Goal: Navigation & Orientation: Understand site structure

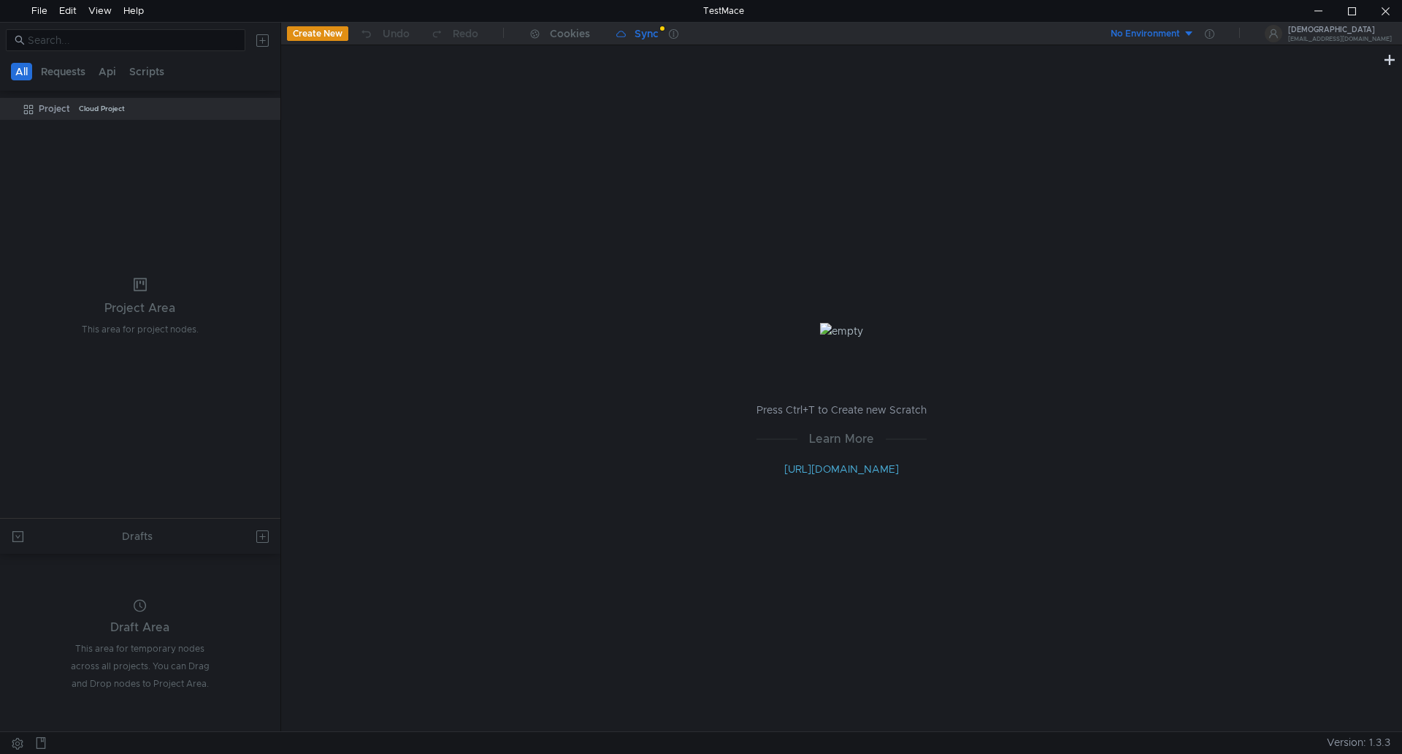
click at [627, 45] on app-sync-button "Sync" at bounding box center [637, 34] width 63 height 22
click at [638, 37] on div "Sync" at bounding box center [647, 33] width 24 height 10
click at [58, 73] on button "Requests" at bounding box center [63, 72] width 53 height 18
click at [113, 80] on nz-tabs-nav "All Requests Api Scripts" at bounding box center [140, 71] width 263 height 27
click at [112, 77] on button "Api" at bounding box center [109, 72] width 26 height 18
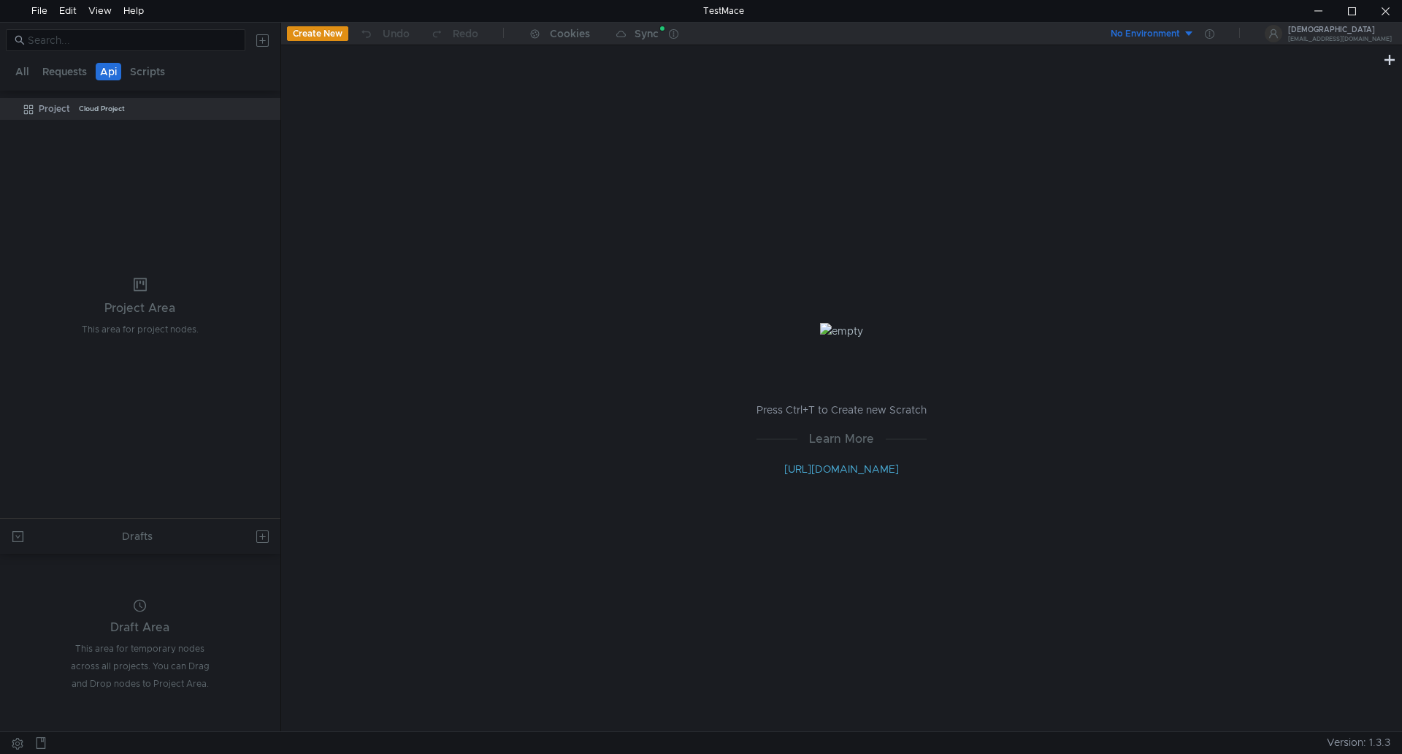
click at [177, 77] on nz-tabs-nav "All Requests Api Scripts" at bounding box center [140, 71] width 263 height 27
click at [151, 79] on button "Scripts" at bounding box center [148, 72] width 44 height 18
click at [28, 72] on button "All" at bounding box center [22, 72] width 23 height 18
click at [649, 37] on div "Sync" at bounding box center [647, 33] width 24 height 10
click at [674, 37] on icon at bounding box center [673, 33] width 9 height 9
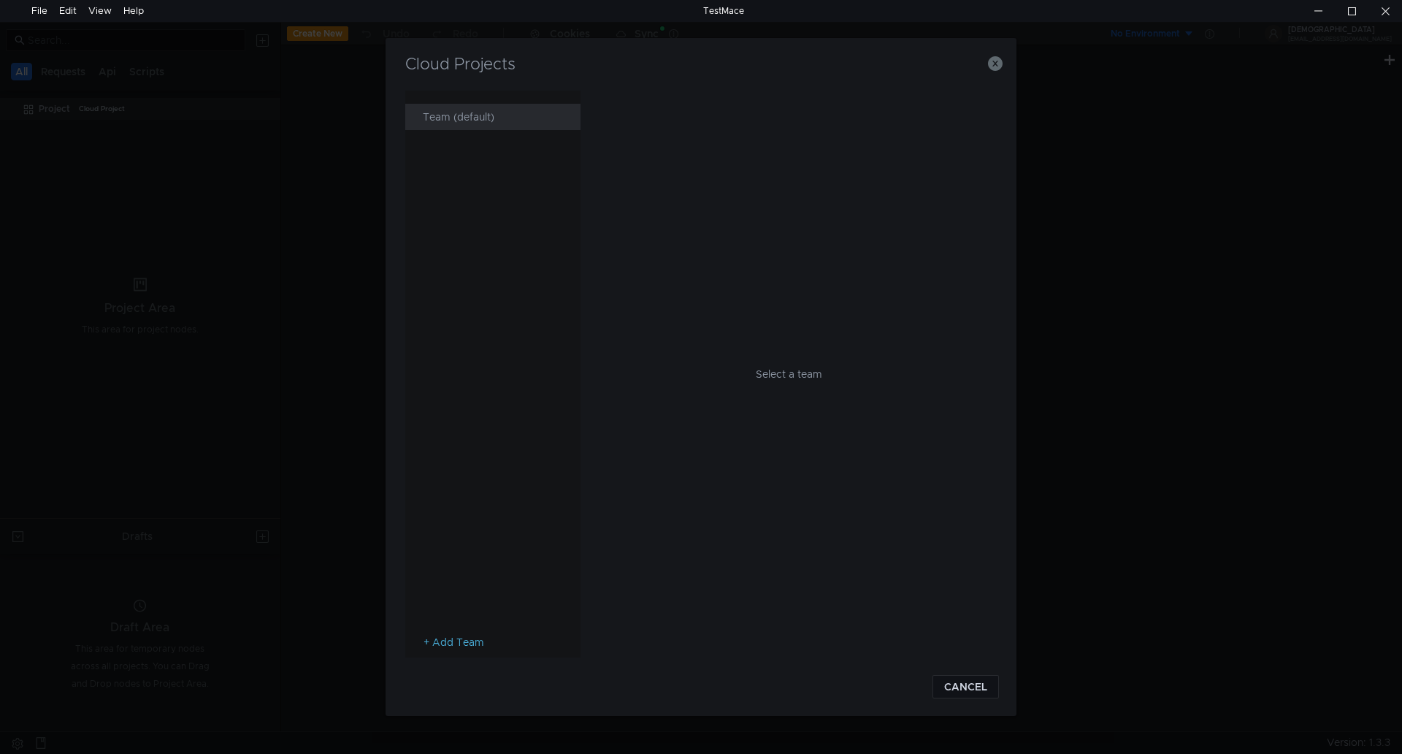
click at [456, 121] on div "Team (default)" at bounding box center [497, 117] width 149 height 26
click at [691, 119] on div "Project Current" at bounding box center [793, 117] width 372 height 18
click at [680, 102] on div "Project (default)" at bounding box center [788, 100] width 362 height 18
click at [955, 121] on span "Current" at bounding box center [962, 117] width 36 height 18
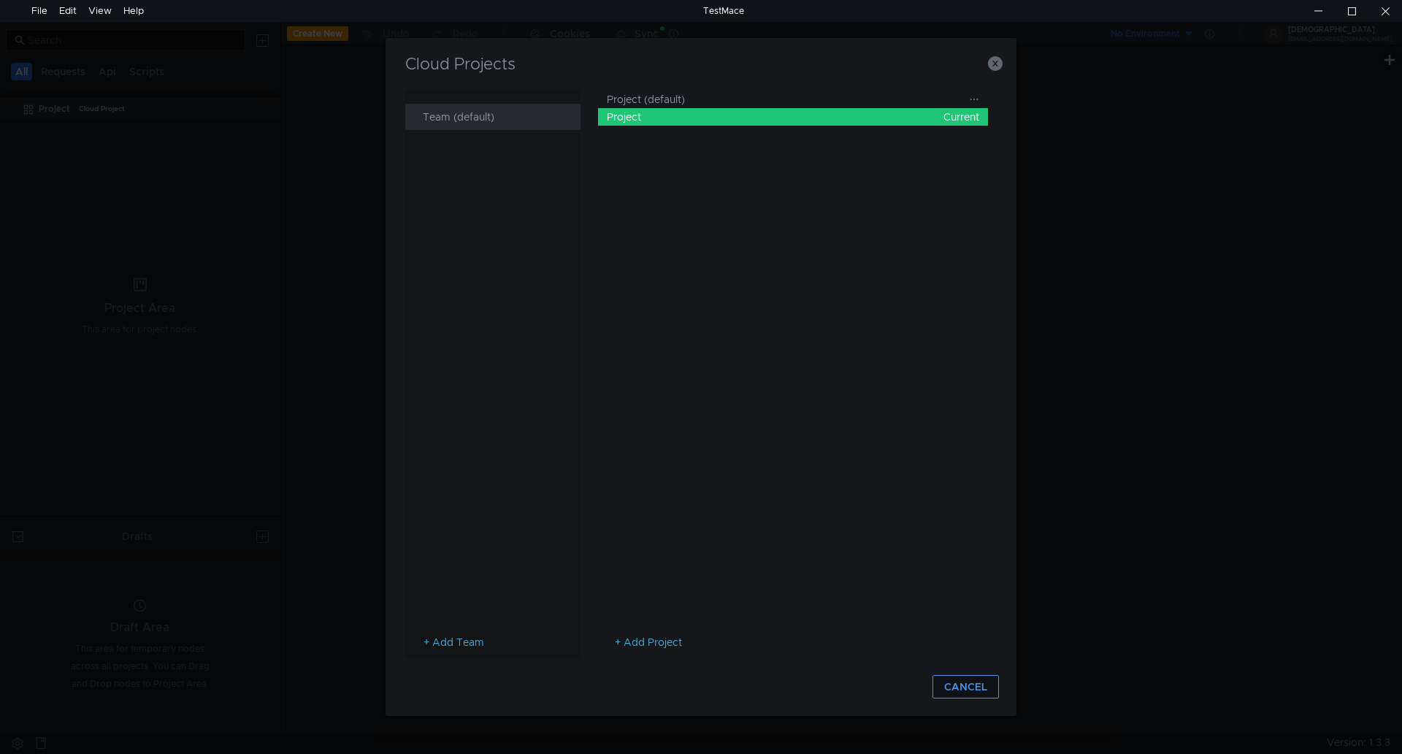
drag, startPoint x: 982, startPoint y: 688, endPoint x: 886, endPoint y: 646, distance: 105.3
click at [982, 688] on button "CANCEL" at bounding box center [966, 686] width 66 height 23
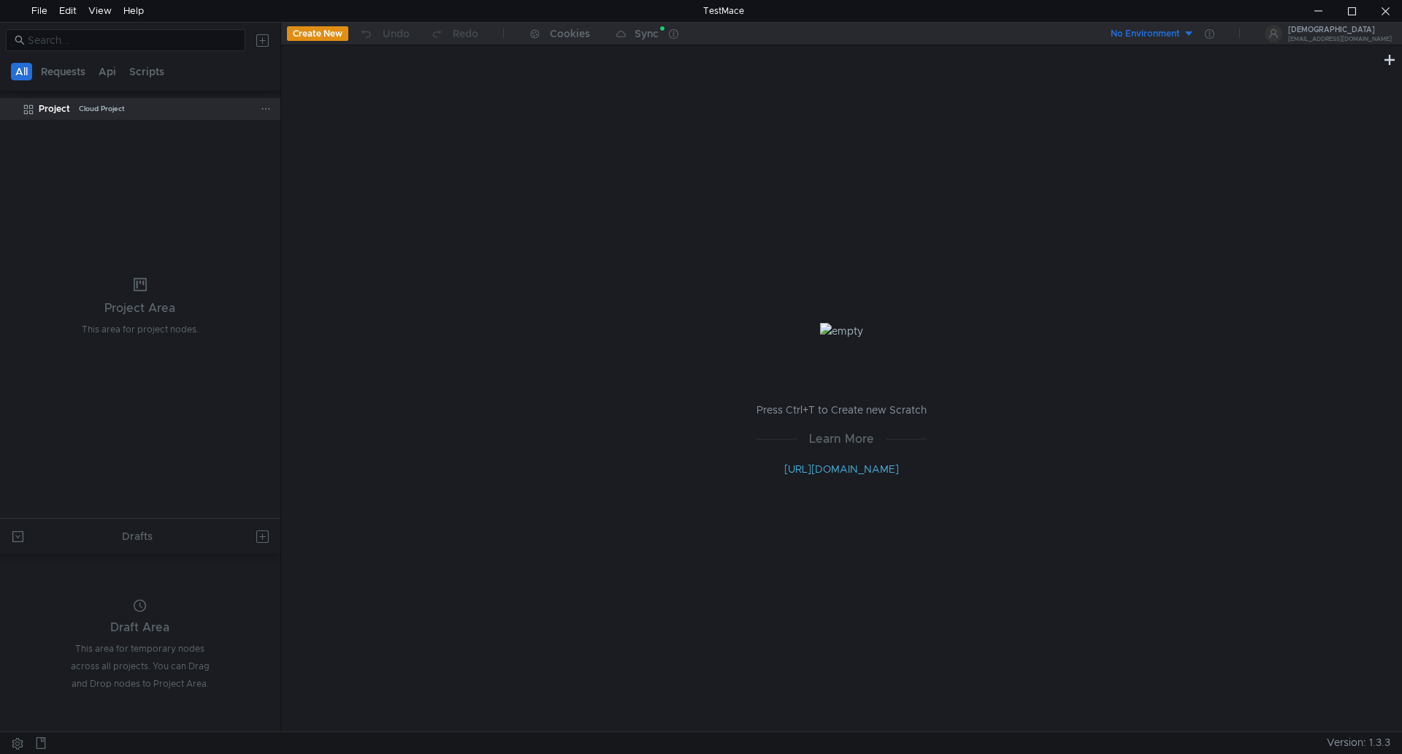
click at [264, 111] on icon at bounding box center [266, 109] width 10 height 10
